Goal: Navigation & Orientation: Find specific page/section

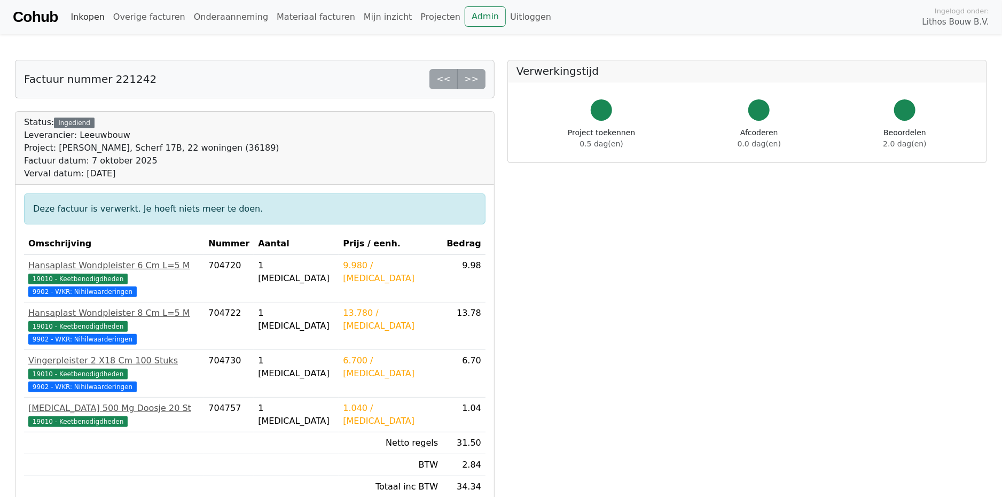
click at [85, 17] on link "Inkopen" at bounding box center [87, 16] width 42 height 21
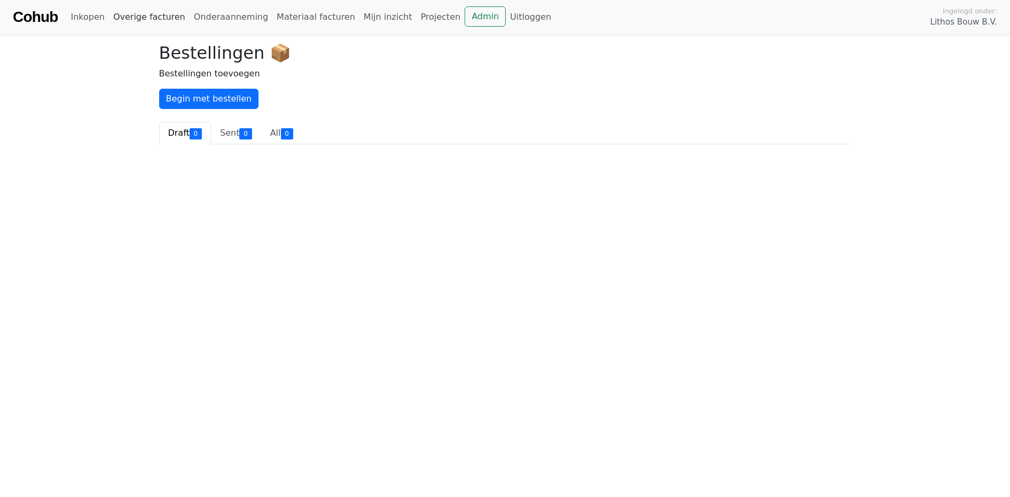
click at [161, 12] on link "Overige facturen" at bounding box center [149, 16] width 81 height 21
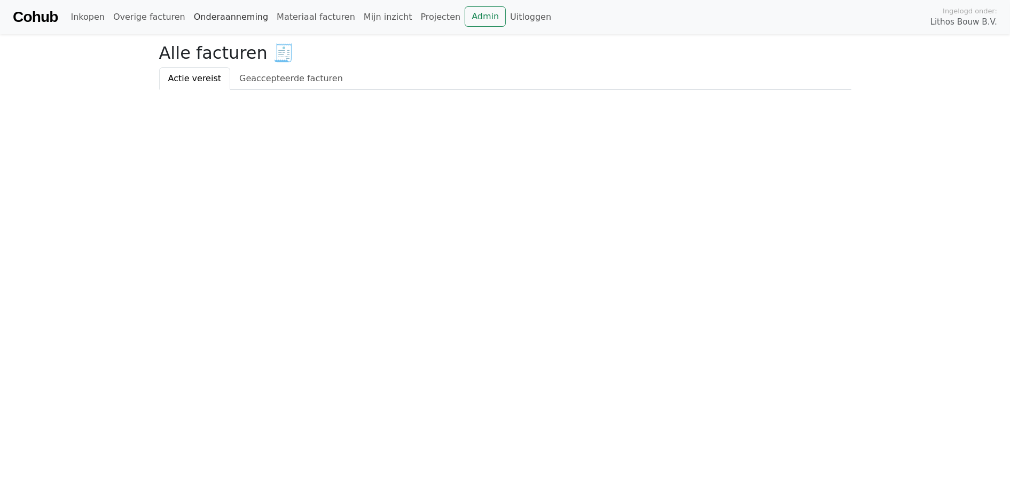
click at [218, 24] on link "Onderaanneming" at bounding box center [231, 16] width 83 height 21
